Goal: Task Accomplishment & Management: Complete application form

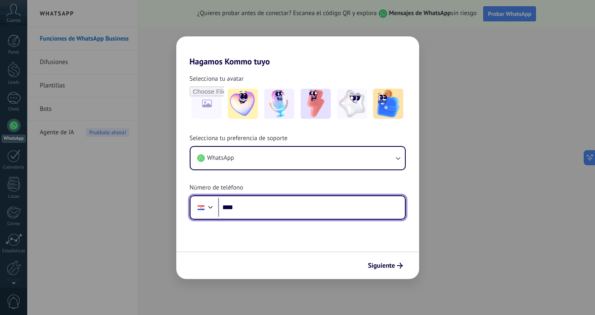
click at [295, 210] on input "****" at bounding box center [311, 207] width 187 height 19
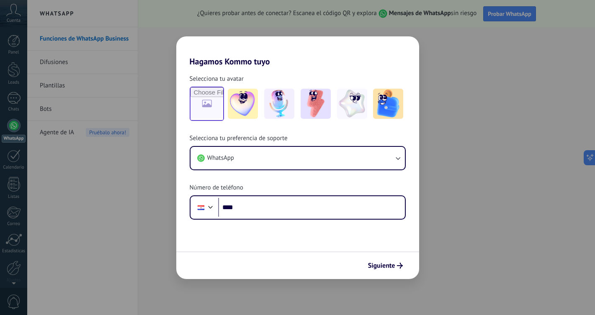
click at [210, 107] on input "file" at bounding box center [207, 104] width 33 height 33
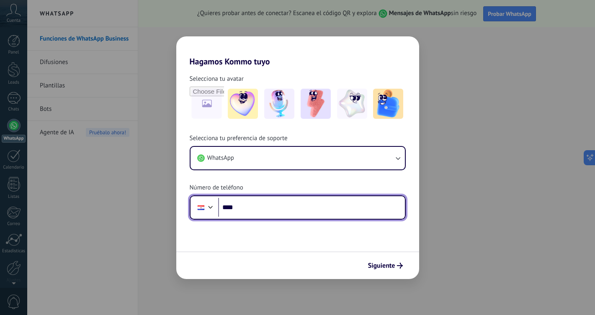
click at [236, 207] on input "****" at bounding box center [311, 207] width 187 height 19
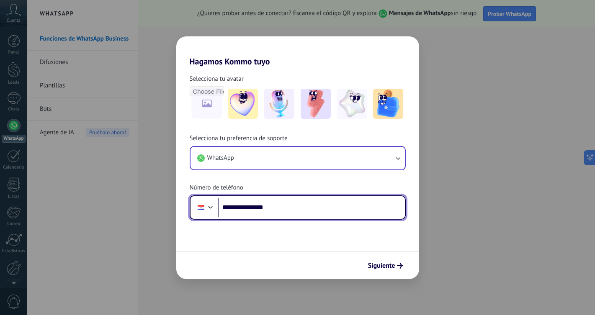
type input "**********"
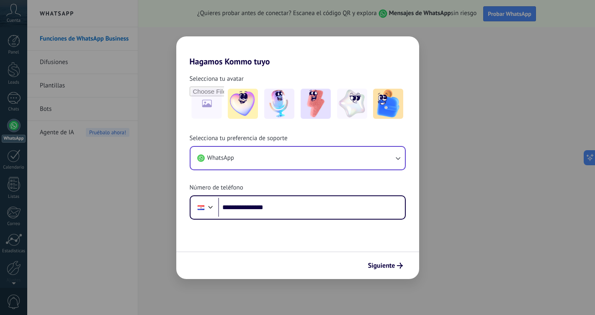
click at [400, 155] on icon "button" at bounding box center [398, 158] width 8 height 8
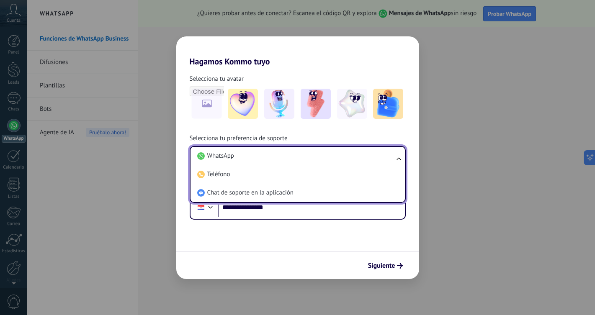
click at [408, 133] on div "**********" at bounding box center [297, 143] width 243 height 153
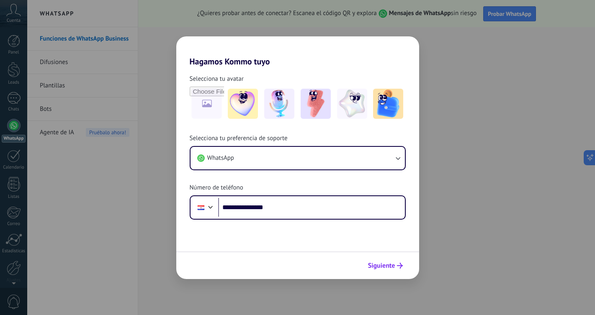
click at [393, 264] on span "Siguiente" at bounding box center [381, 266] width 27 height 6
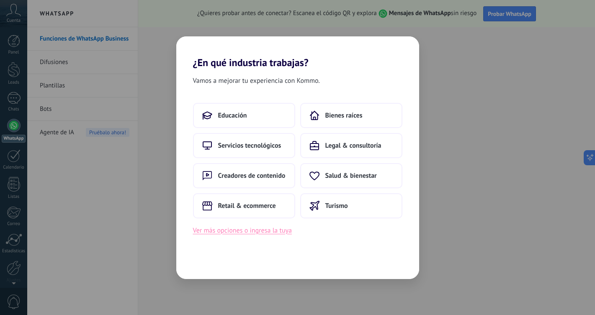
click at [261, 234] on button "Ver más opciones o ingresa la tuya" at bounding box center [242, 230] width 99 height 11
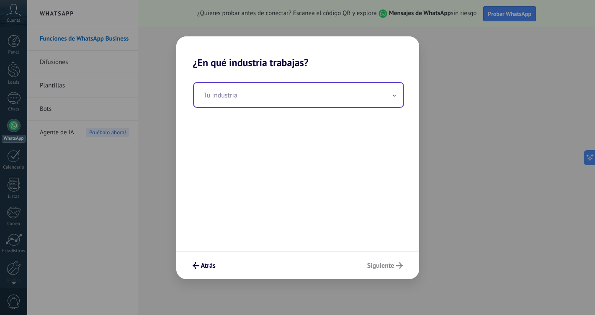
click at [262, 94] on input "text" at bounding box center [298, 95] width 209 height 24
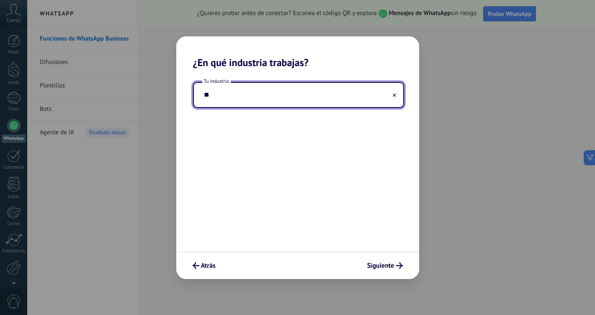
type input "*"
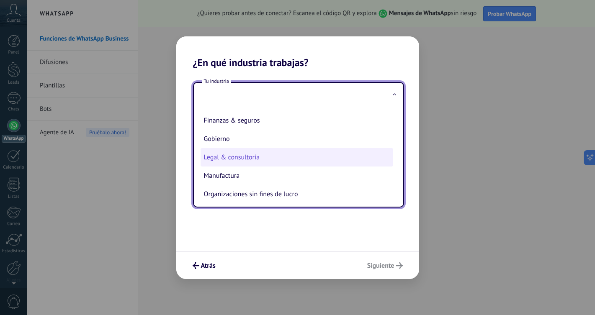
scroll to position [88, 0]
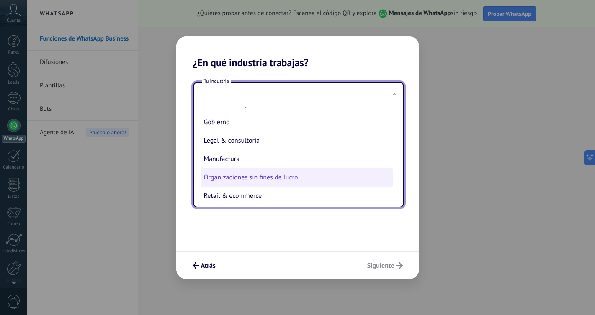
click at [295, 178] on li "Organizaciones sin fines de lucro" at bounding box center [297, 177] width 193 height 18
type input "**********"
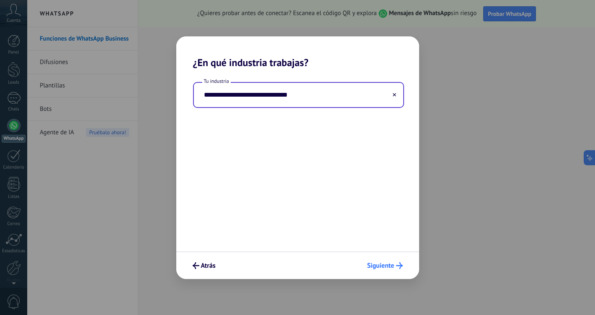
click at [391, 263] on span "Siguiente" at bounding box center [380, 266] width 27 height 6
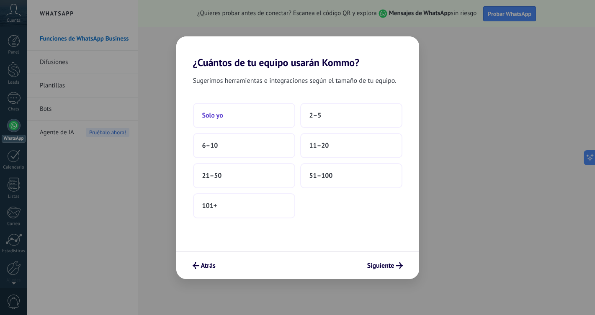
click at [257, 116] on button "Solo yo" at bounding box center [244, 115] width 102 height 25
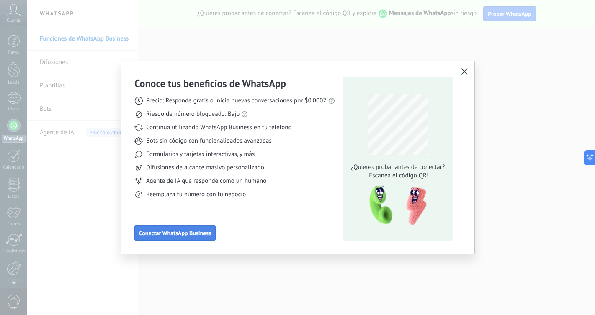
click at [201, 235] on span "Conectar WhatsApp Business" at bounding box center [175, 233] width 72 height 6
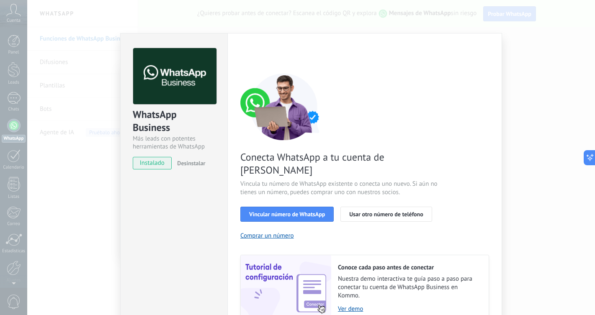
scroll to position [28, 0]
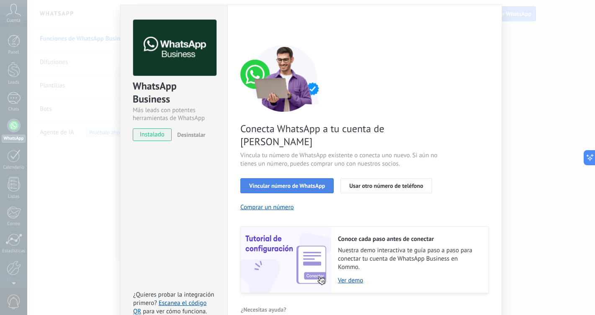
click at [299, 183] on span "Vincular número de WhatsApp" at bounding box center [287, 186] width 76 height 6
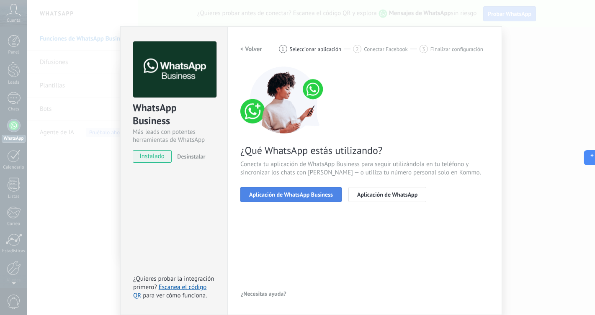
click at [308, 195] on span "Aplicación de WhatsApp Business" at bounding box center [291, 195] width 84 height 6
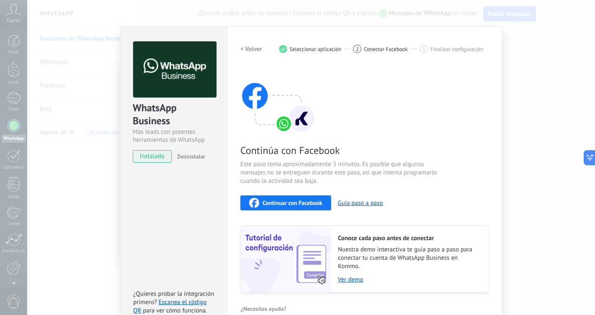
scroll to position [21, 0]
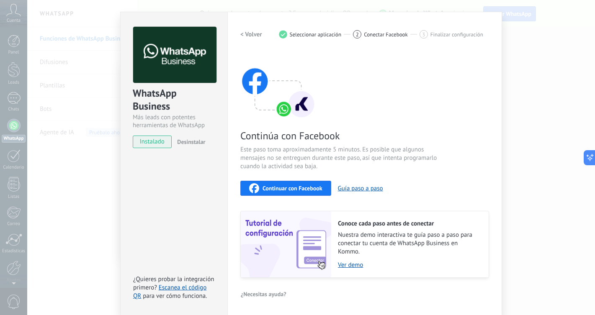
click at [306, 34] on span "Seleccionar aplicación" at bounding box center [316, 34] width 52 height 6
click at [248, 36] on h2 "< Volver" at bounding box center [251, 35] width 22 height 8
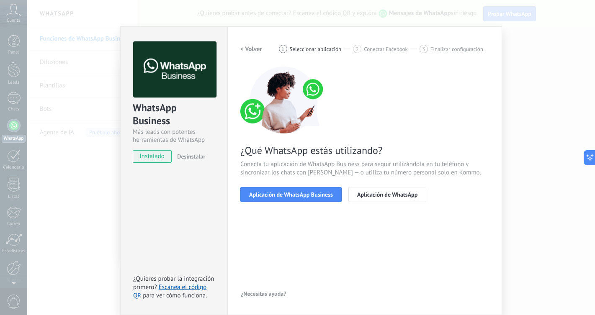
scroll to position [7, 0]
click at [385, 198] on span "Aplicación de WhatsApp" at bounding box center [387, 195] width 60 height 6
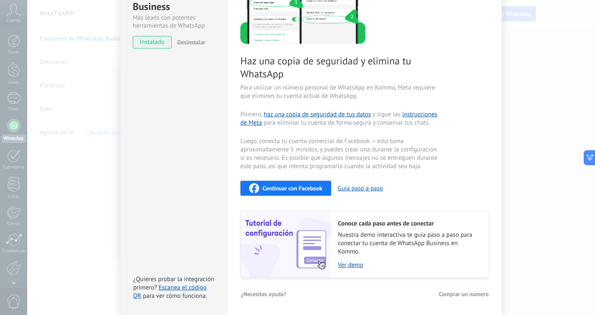
scroll to position [0, 0]
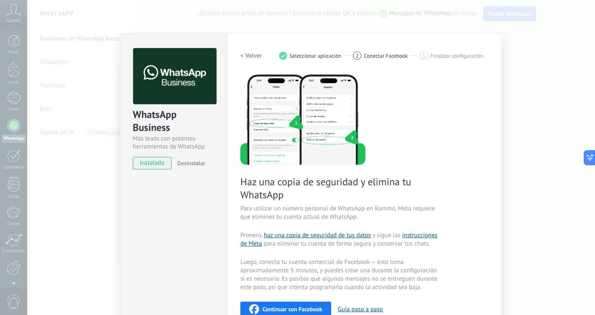
click at [253, 56] on h2 "< Volver" at bounding box center [251, 56] width 22 height 8
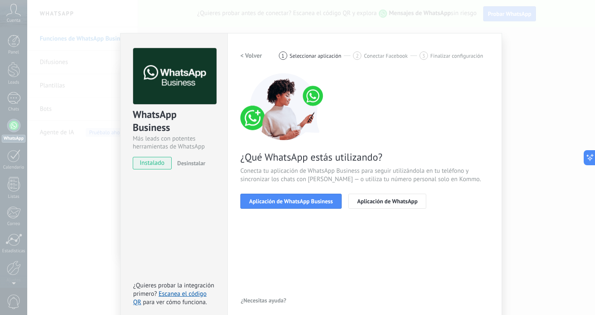
click at [253, 56] on h2 "< Volver" at bounding box center [251, 56] width 22 height 8
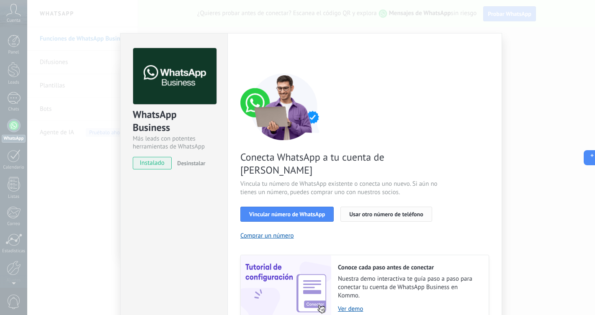
scroll to position [23, 0]
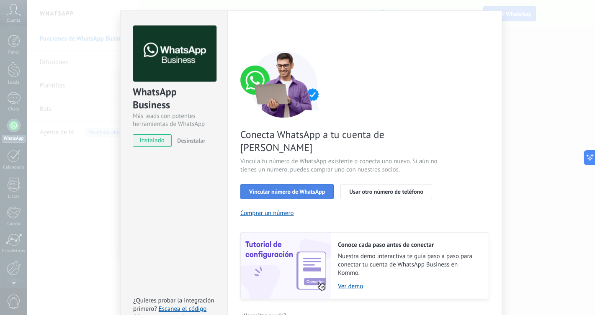
click at [299, 189] on span "Vincular número de WhatsApp" at bounding box center [287, 192] width 76 height 6
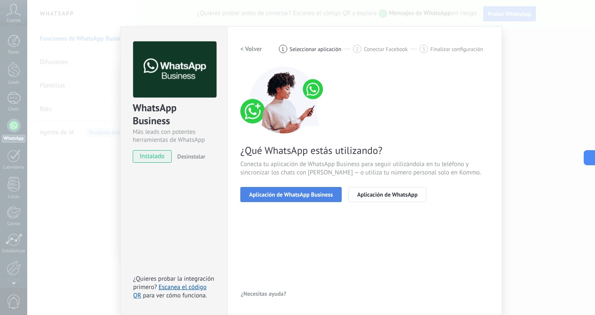
click at [307, 196] on span "Aplicación de WhatsApp Business" at bounding box center [291, 195] width 84 height 6
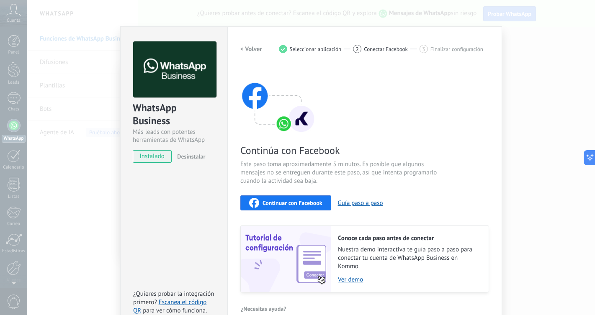
click at [307, 204] on span "Continuar con Facebook" at bounding box center [293, 203] width 60 height 6
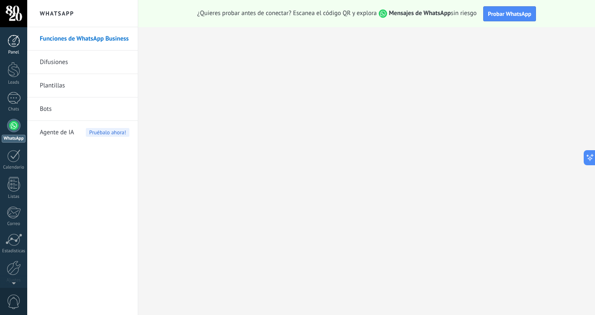
click at [15, 39] on div at bounding box center [14, 41] width 13 height 13
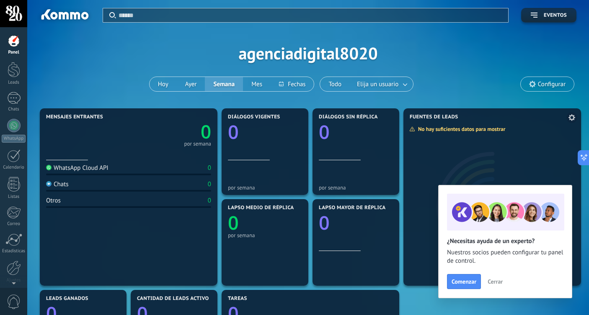
click at [494, 283] on span "Cerrar" at bounding box center [495, 282] width 15 height 6
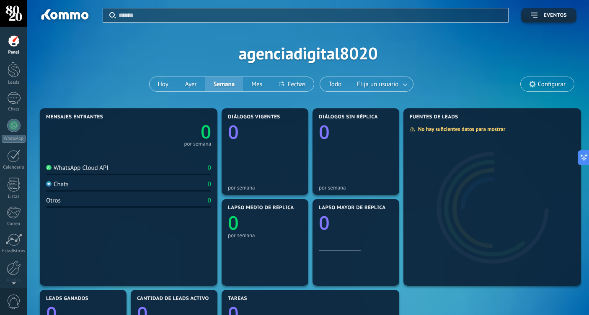
click at [15, 45] on div at bounding box center [14, 41] width 13 height 13
click at [548, 86] on span "Configurar" at bounding box center [552, 84] width 28 height 7
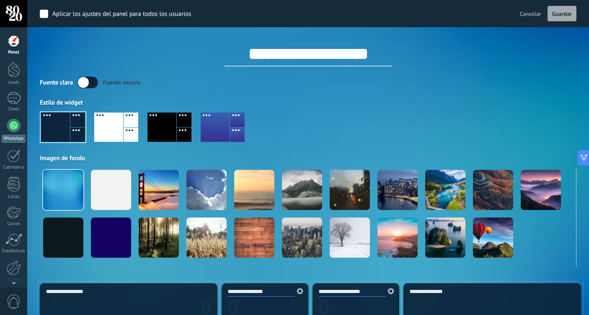
click at [11, 134] on link "WhatsApp" at bounding box center [13, 131] width 27 height 24
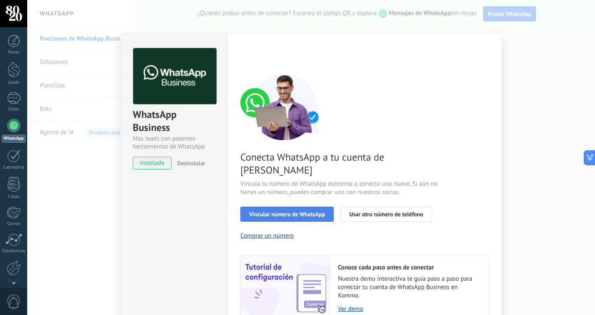
click at [304, 212] on span "Vincular número de WhatsApp" at bounding box center [287, 215] width 76 height 6
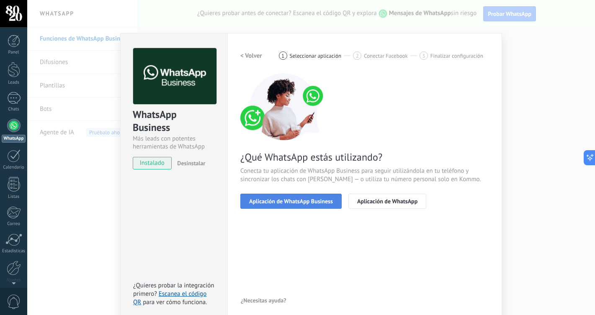
click at [315, 206] on button "Aplicación de WhatsApp Business" at bounding box center [290, 201] width 101 height 15
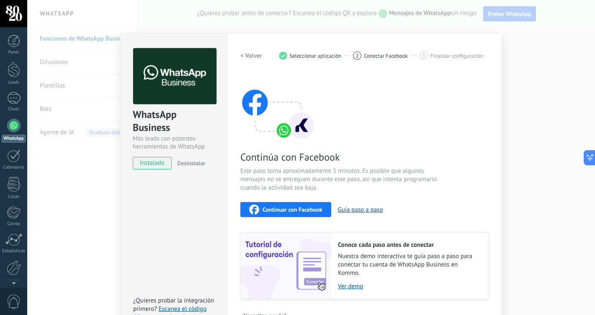
click at [311, 212] on span "Continuar con Facebook" at bounding box center [293, 210] width 60 height 6
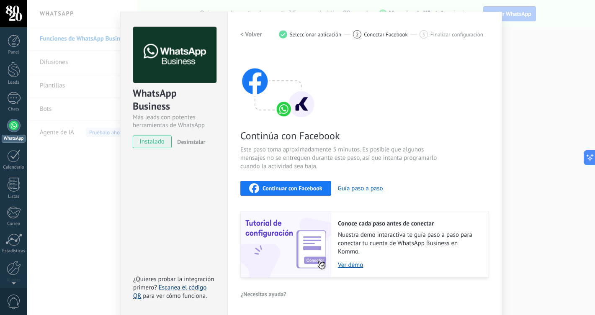
click at [179, 290] on link "Escanea el código QR" at bounding box center [169, 292] width 73 height 16
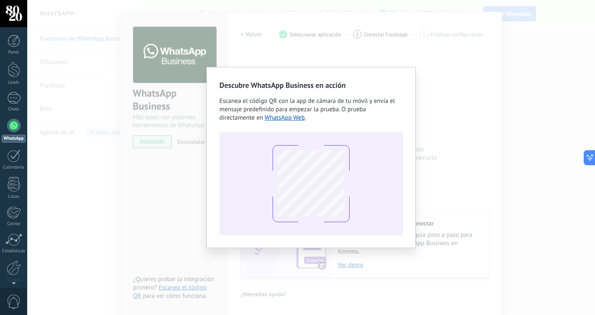
click at [431, 168] on div "Descubre WhatsApp Business en acción Escanea el código QR con la app de cámara …" at bounding box center [311, 157] width 568 height 315
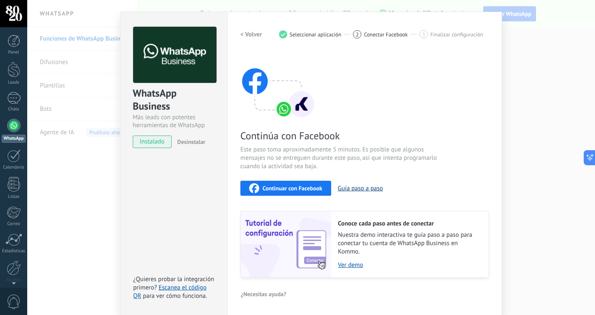
click at [352, 191] on button "Guía paso a paso" at bounding box center [360, 189] width 45 height 8
click at [306, 189] on span "Continuar con Facebook" at bounding box center [293, 189] width 60 height 6
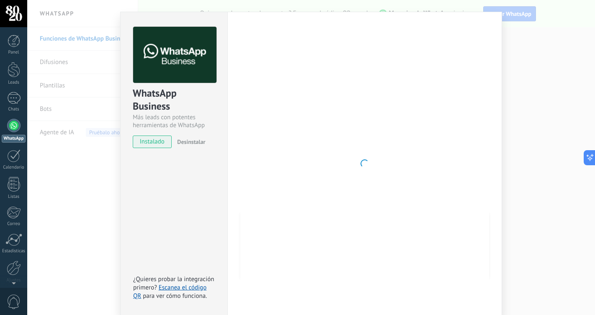
drag, startPoint x: 160, startPoint y: 98, endPoint x: 243, endPoint y: 1, distance: 127.2
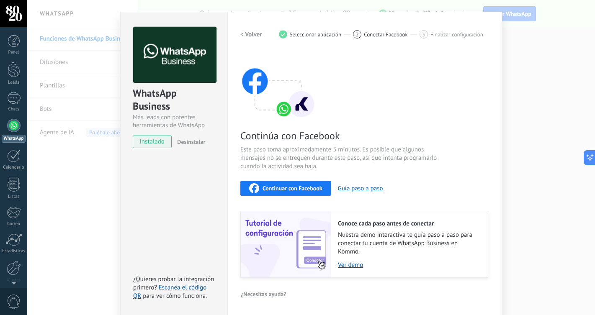
click at [287, 188] on span "Continuar con Facebook" at bounding box center [293, 189] width 60 height 6
click at [248, 36] on h2 "< Volver" at bounding box center [251, 35] width 22 height 8
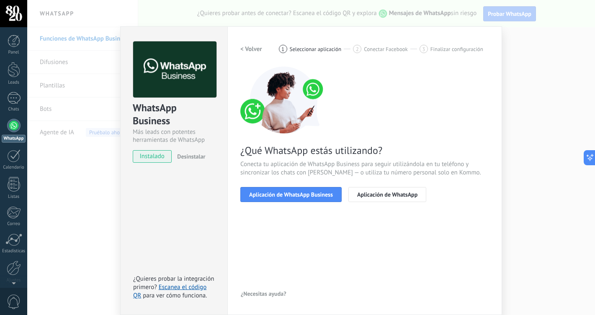
click at [246, 50] on h2 "< Volver" at bounding box center [251, 49] width 22 height 8
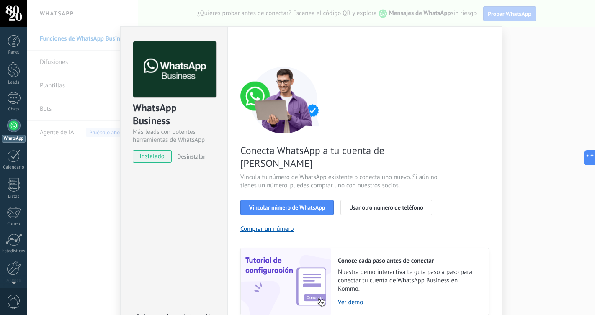
click at [62, 216] on div "WhatsApp Business Más leads con potentes herramientas de WhatsApp instalado Des…" at bounding box center [311, 157] width 568 height 315
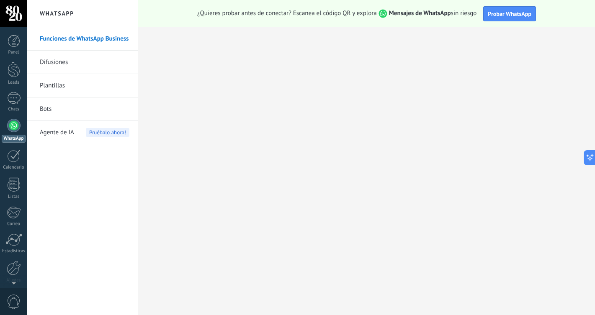
scroll to position [0, 0]
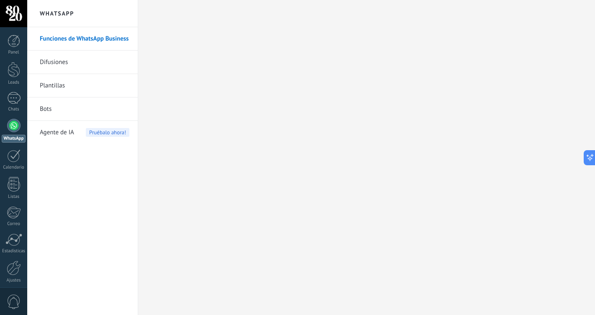
click at [60, 65] on link "Difusiones" at bounding box center [85, 62] width 90 height 23
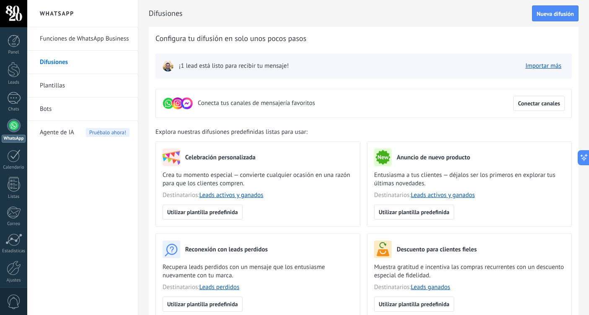
click at [246, 67] on span "¡1 lead está listo para recibir tu mensaje!" at bounding box center [234, 66] width 110 height 8
click at [536, 69] on link "Importar más" at bounding box center [543, 66] width 36 height 8
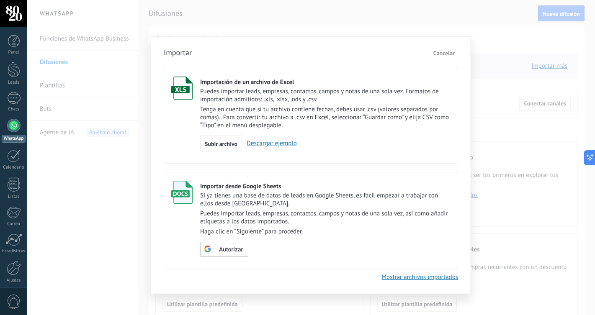
click at [441, 55] on span "Cancelar" at bounding box center [444, 53] width 21 height 8
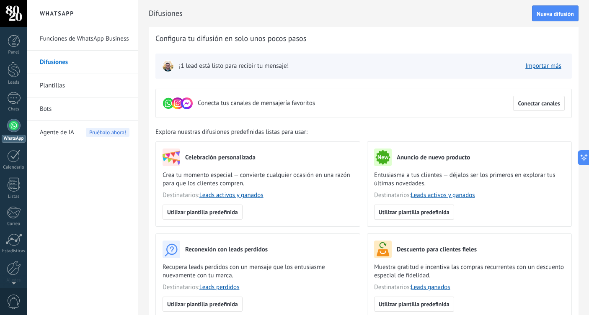
click at [11, 131] on div at bounding box center [13, 125] width 13 height 13
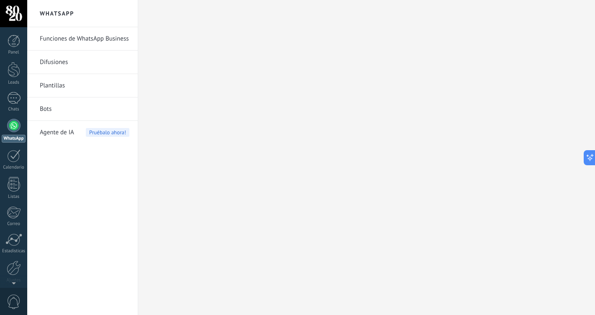
click at [84, 41] on link "Funciones de WhatsApp Business" at bounding box center [85, 38] width 90 height 23
click at [11, 129] on div at bounding box center [13, 125] width 13 height 13
click at [103, 38] on link "Funciones de WhatsApp Business" at bounding box center [85, 38] width 90 height 23
click at [66, 61] on link "Difusiones" at bounding box center [85, 62] width 90 height 23
click at [57, 86] on link "Plantillas" at bounding box center [85, 85] width 90 height 23
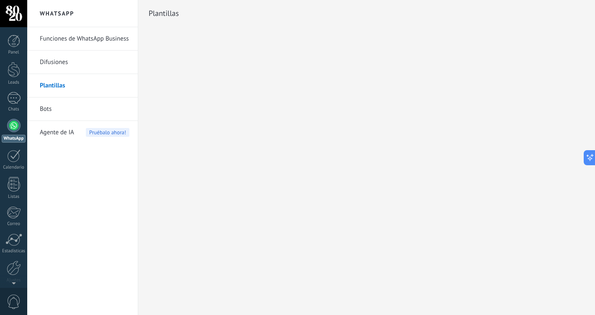
click at [45, 111] on link "Bots" at bounding box center [85, 109] width 90 height 23
click at [49, 133] on span "Agente de IA" at bounding box center [57, 132] width 34 height 23
click at [12, 101] on div at bounding box center [13, 98] width 13 height 12
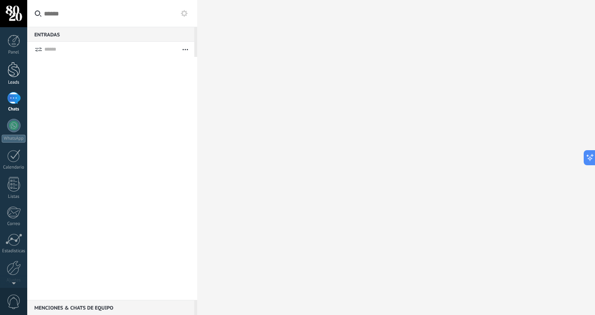
click at [15, 74] on div at bounding box center [14, 69] width 13 height 15
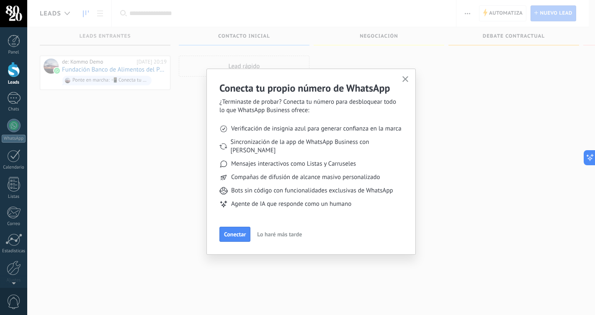
click at [405, 79] on use "button" at bounding box center [406, 79] width 6 height 6
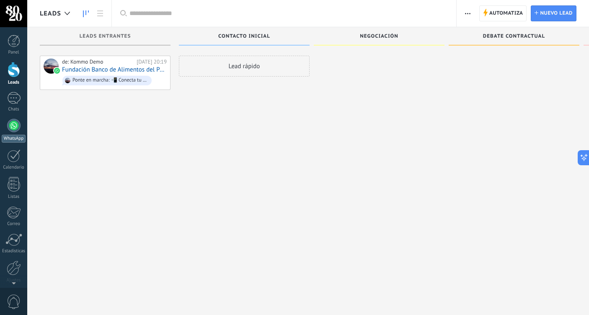
click at [18, 121] on div at bounding box center [13, 125] width 13 height 13
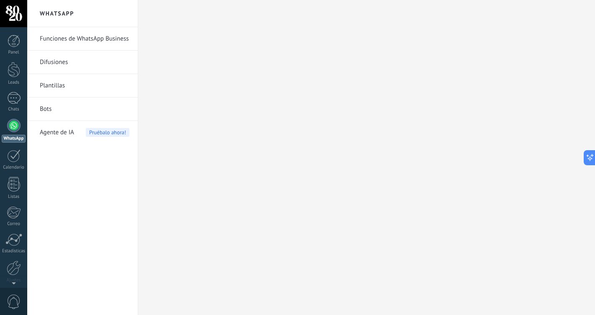
click at [97, 41] on link "Funciones de WhatsApp Business" at bounding box center [85, 38] width 90 height 23
click at [61, 62] on link "Difusiones" at bounding box center [85, 62] width 90 height 23
click at [58, 84] on link "Plantillas" at bounding box center [85, 85] width 90 height 23
click at [73, 38] on link "Funciones de WhatsApp Business" at bounding box center [85, 38] width 90 height 23
click at [12, 269] on div at bounding box center [14, 268] width 14 height 15
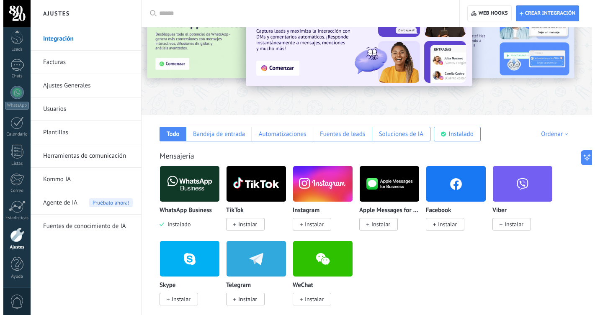
scroll to position [52, 0]
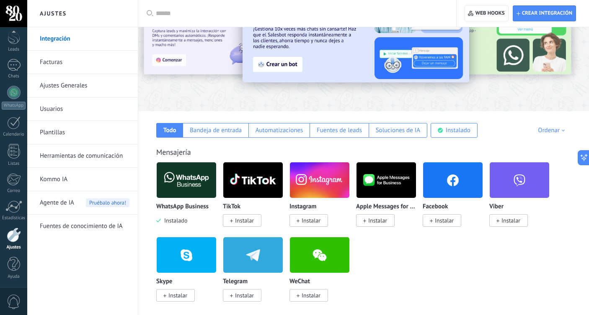
click at [182, 180] on img at bounding box center [186, 180] width 59 height 41
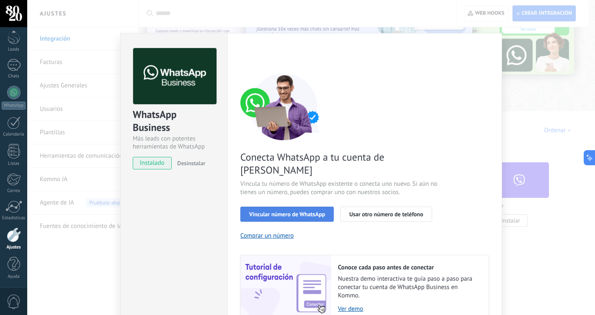
click at [283, 212] on span "Vincular número de WhatsApp" at bounding box center [287, 215] width 76 height 6
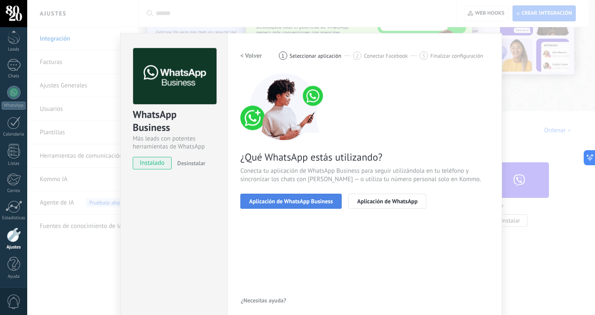
click at [288, 201] on span "Aplicación de WhatsApp Business" at bounding box center [291, 202] width 84 height 6
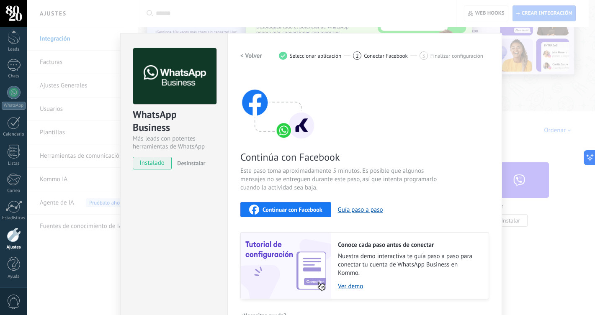
click at [292, 207] on span "Continuar con Facebook" at bounding box center [293, 210] width 60 height 6
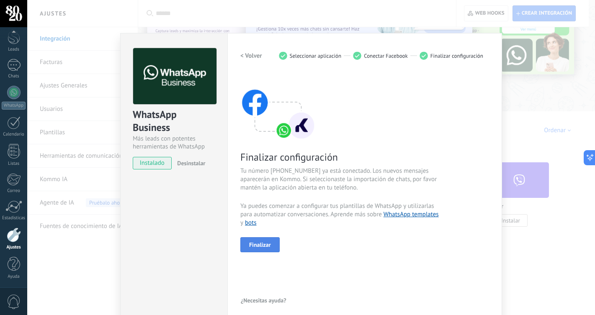
click at [260, 242] on span "Finalizar" at bounding box center [260, 245] width 22 height 6
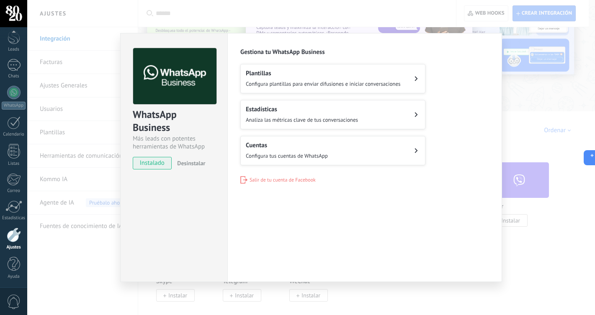
click at [382, 83] on span "Configura plantillas para enviar difusiones e iniciar conversaciones" at bounding box center [323, 83] width 155 height 7
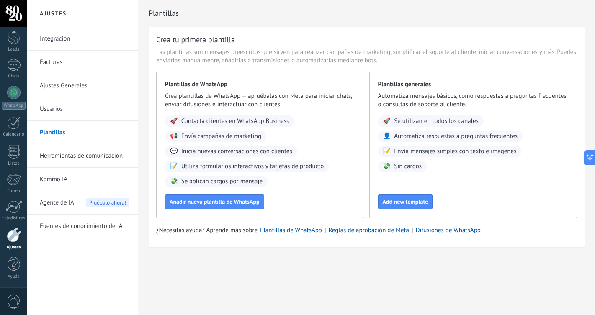
click at [71, 109] on link "Usuarios" at bounding box center [85, 109] width 90 height 23
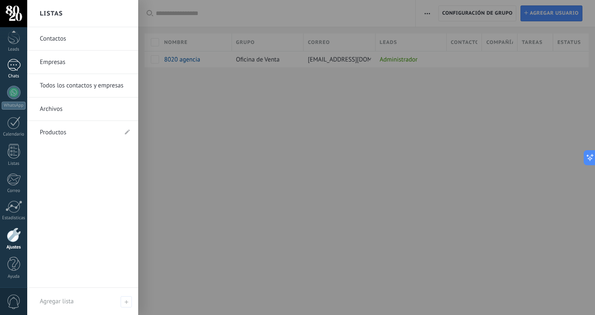
click at [16, 70] on div at bounding box center [13, 65] width 13 height 12
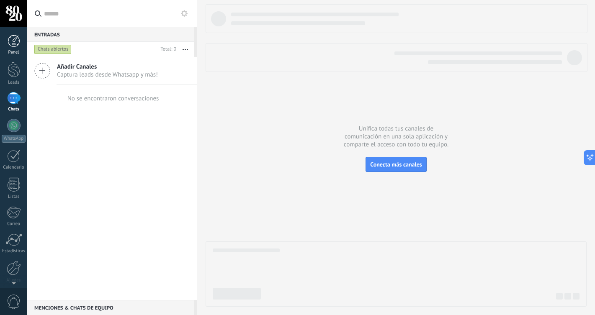
click at [13, 45] on div at bounding box center [14, 41] width 13 height 13
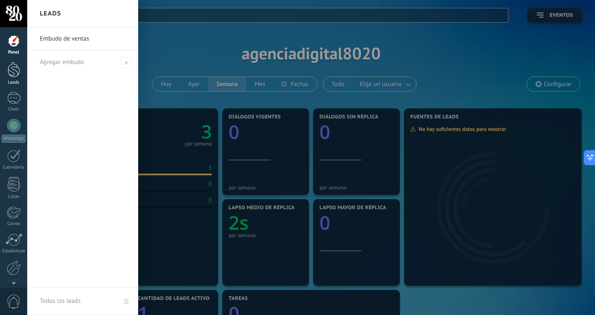
click at [15, 74] on div at bounding box center [14, 69] width 13 height 15
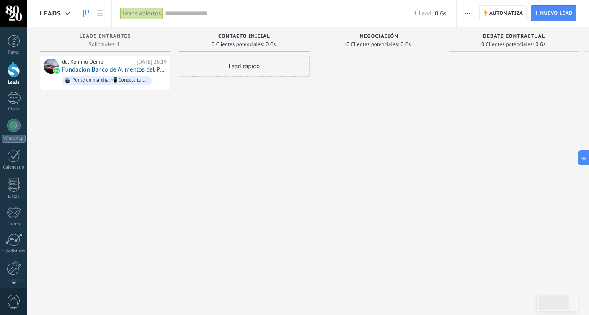
click at [72, 3] on div "Leads" at bounding box center [57, 13] width 34 height 27
